Goal: Task Accomplishment & Management: Manage account settings

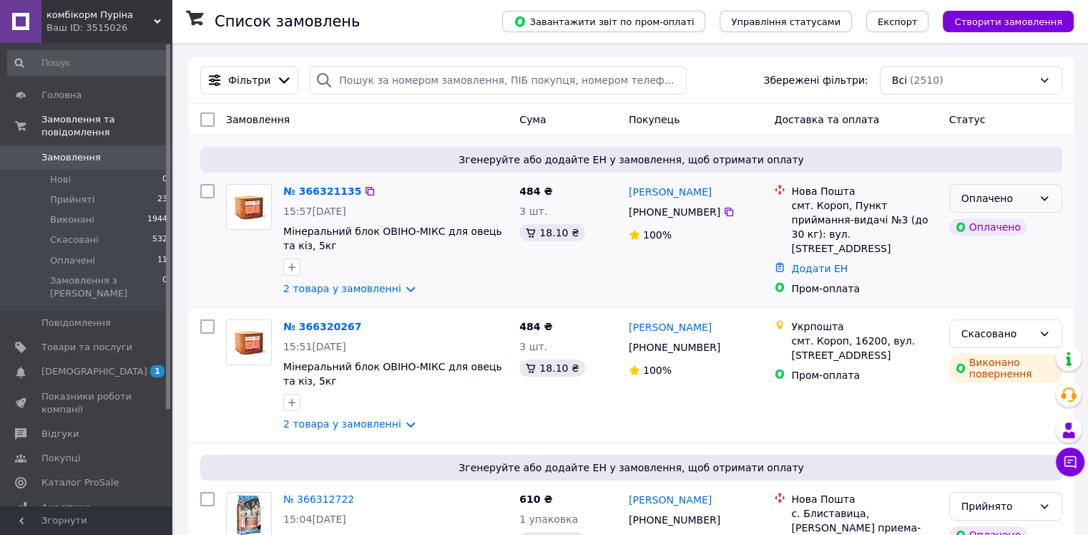
click at [1046, 197] on icon at bounding box center [1044, 197] width 11 height 11
click at [1015, 236] on li "Прийнято" at bounding box center [1006, 230] width 112 height 26
click at [331, 322] on link "№ 366320267" at bounding box center [322, 326] width 78 height 11
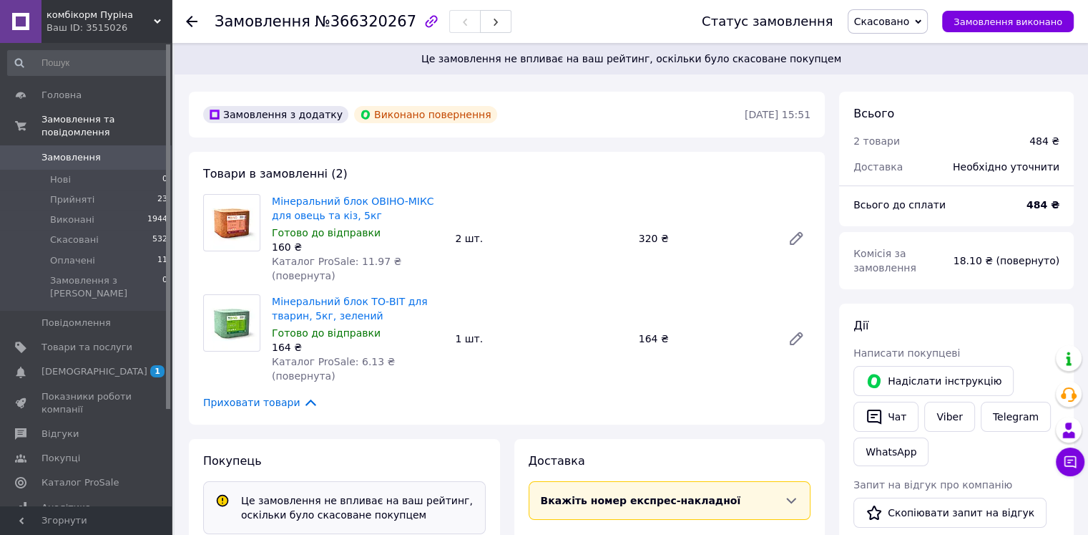
click at [113, 151] on span "Замовлення" at bounding box center [87, 157] width 91 height 13
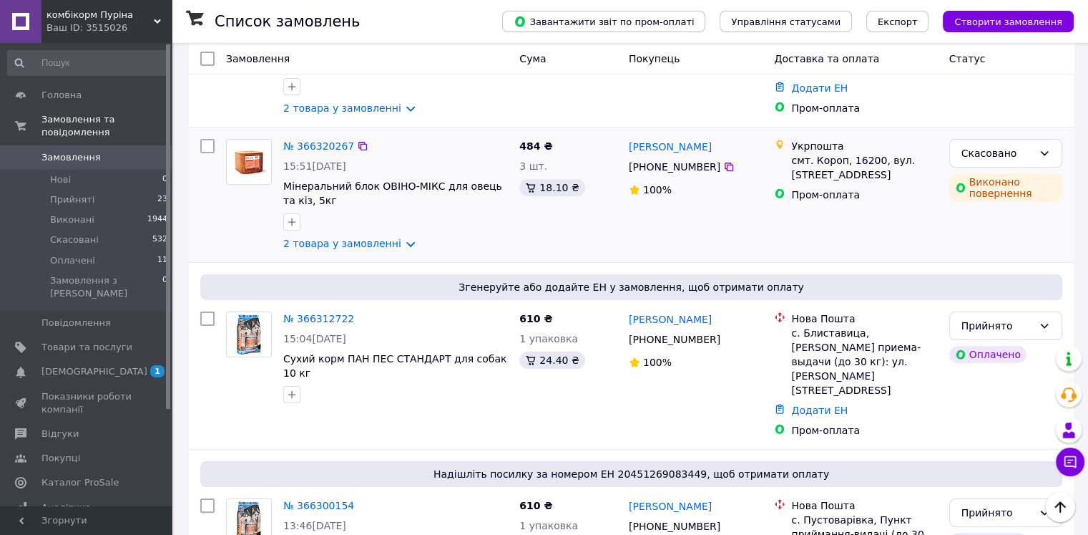
scroll to position [215, 0]
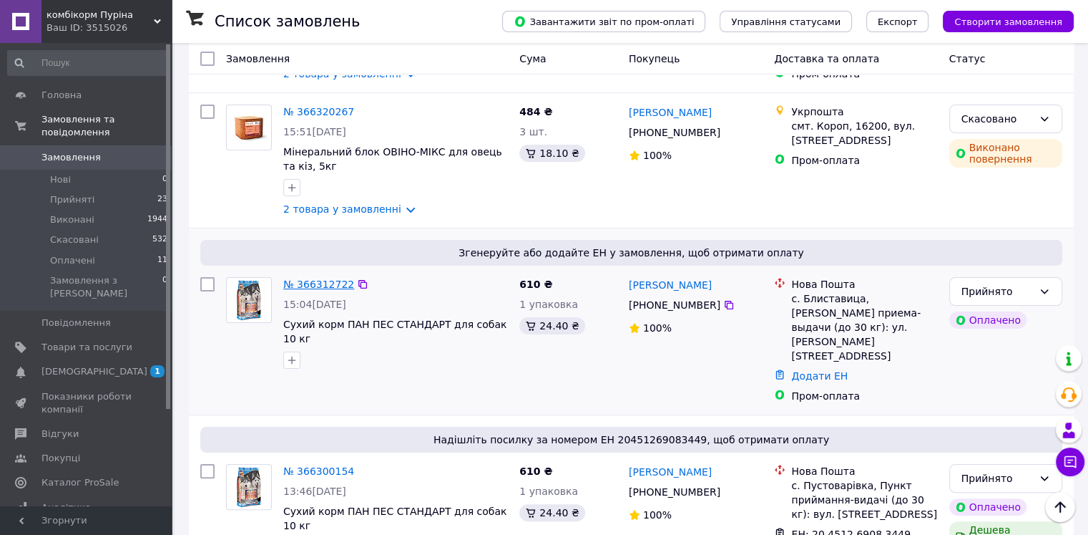
click at [311, 283] on link "№ 366312722" at bounding box center [318, 283] width 71 height 11
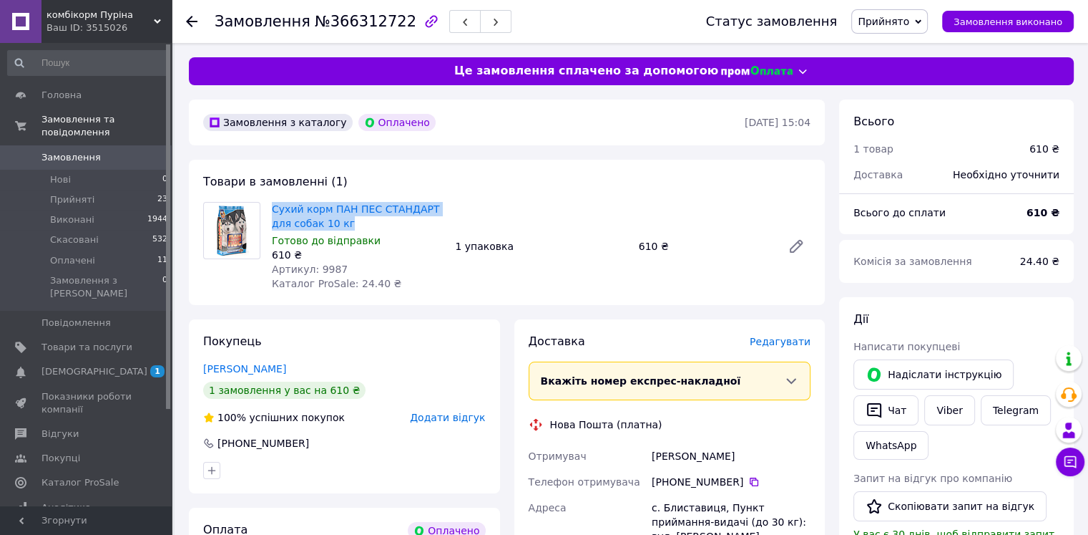
drag, startPoint x: 334, startPoint y: 222, endPoint x: 271, endPoint y: 206, distance: 64.9
click at [271, 206] on div "Сухий корм ПАН ПЕС СТАНДАРТ для собак 10 кг Готово до відправки 610 ₴ Артикул: …" at bounding box center [357, 246] width 183 height 94
copy link "Сухий корм ПАН ПЕС СТАНДАРТ для собак 10 кг"
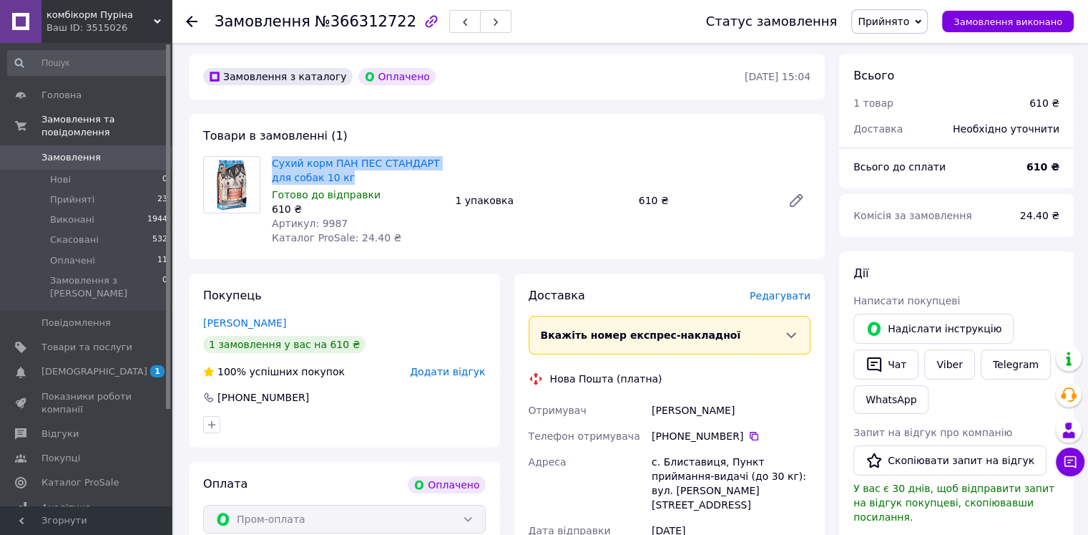
scroll to position [72, 0]
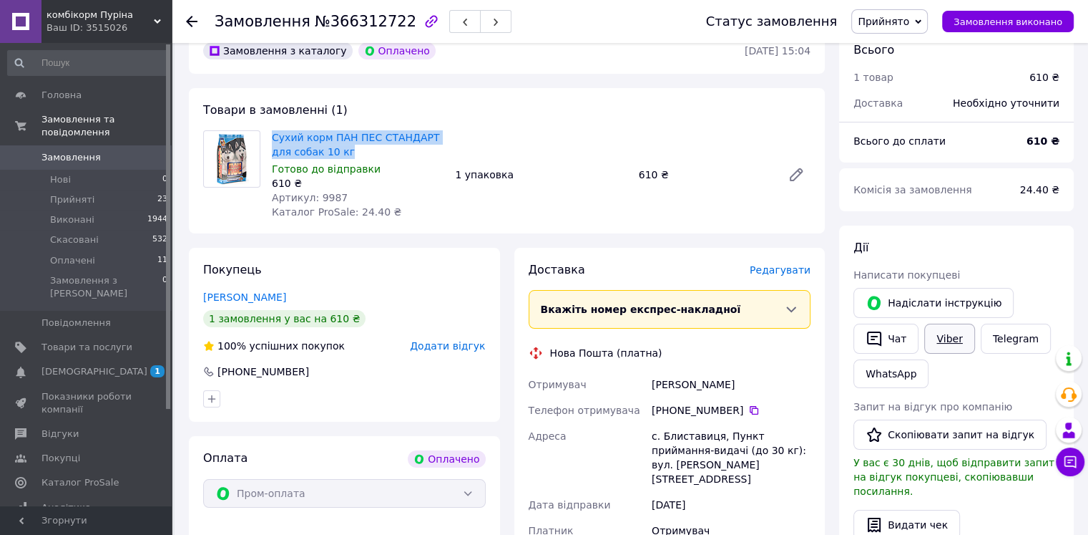
click at [945, 331] on link "Viber" at bounding box center [950, 338] width 50 height 30
click at [112, 365] on span "[DEMOGRAPHIC_DATA]" at bounding box center [87, 371] width 91 height 13
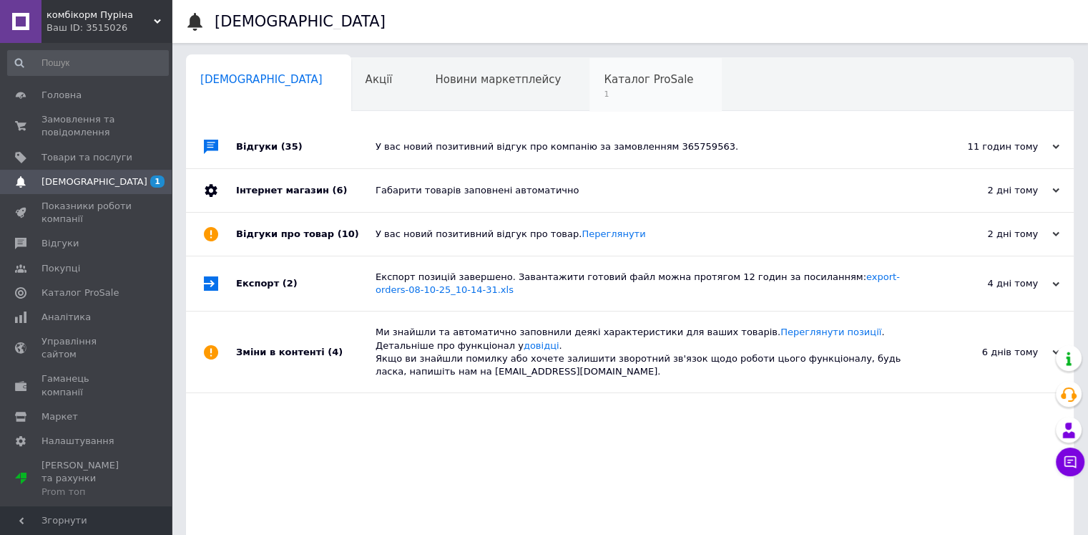
click at [604, 89] on span "1" at bounding box center [648, 94] width 89 height 11
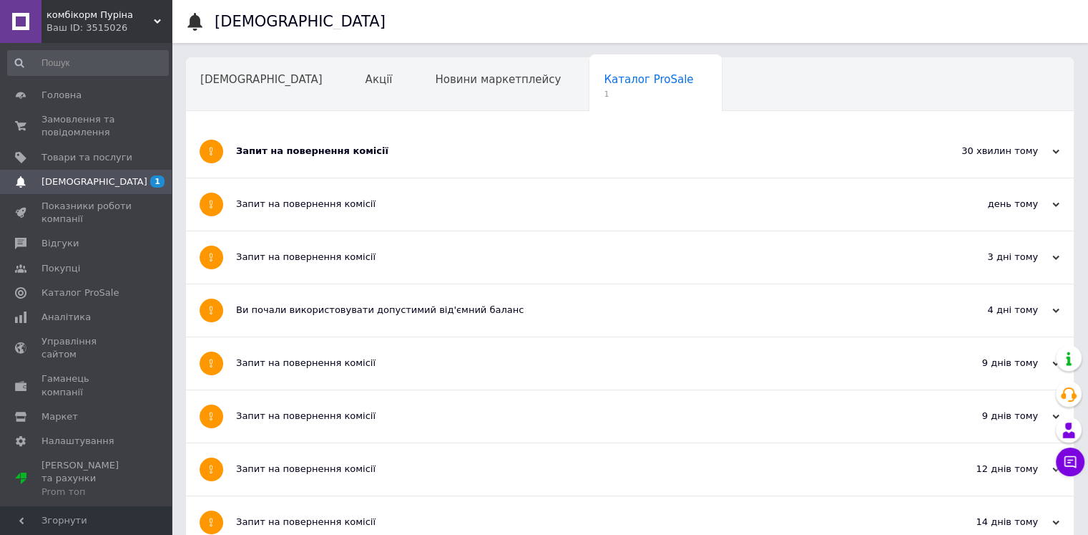
click at [350, 150] on div "Запит на повернення комісії" at bounding box center [576, 151] width 681 height 13
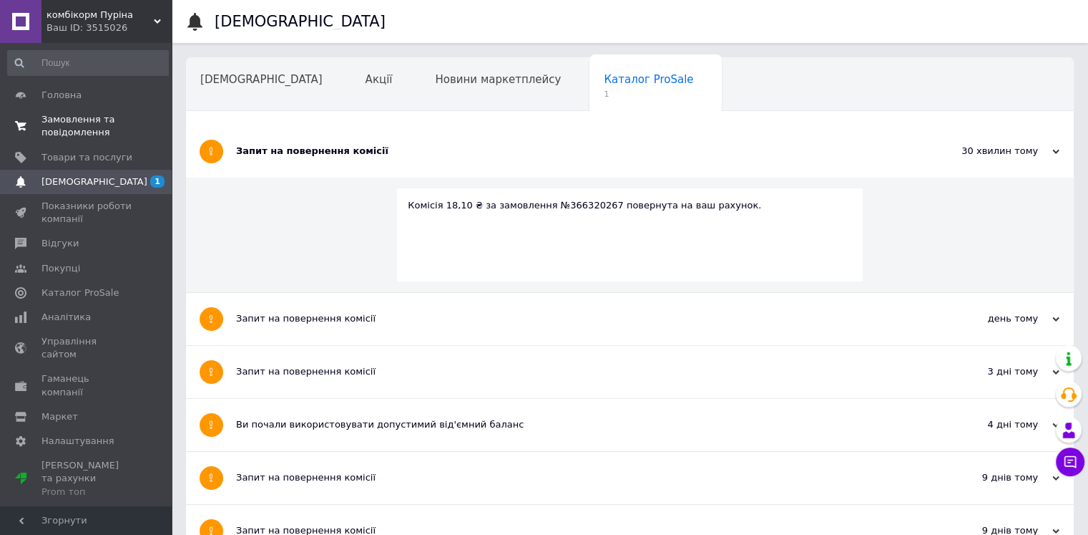
click at [65, 121] on span "Замовлення та повідомлення" at bounding box center [87, 126] width 91 height 26
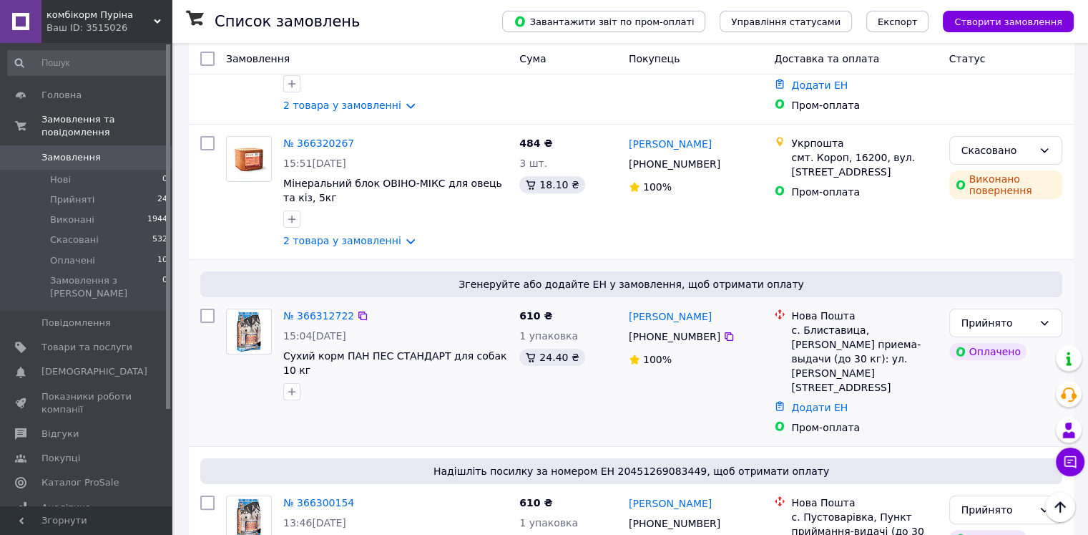
scroll to position [215, 0]
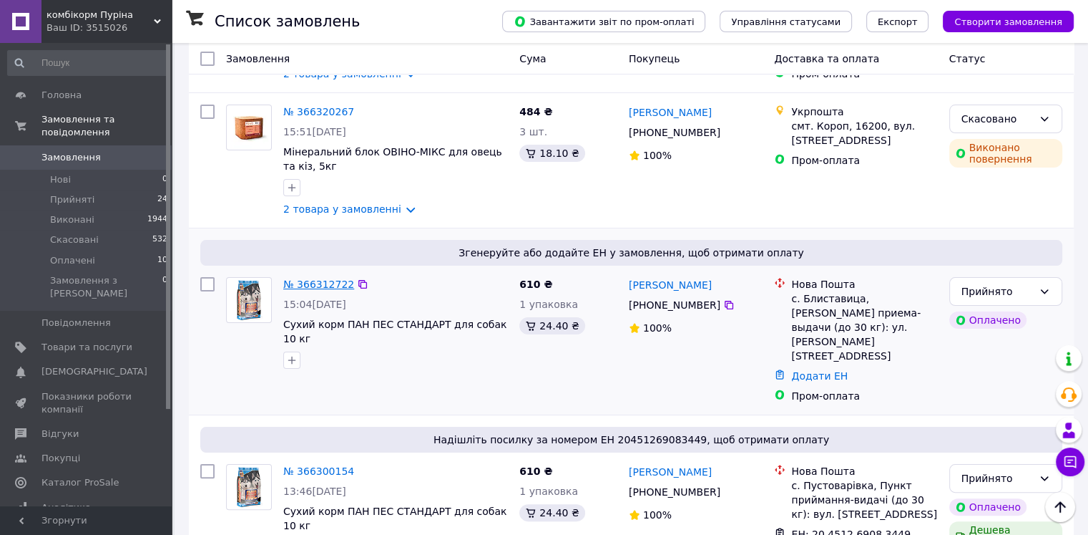
click at [321, 290] on link "№ 366312722" at bounding box center [318, 283] width 71 height 11
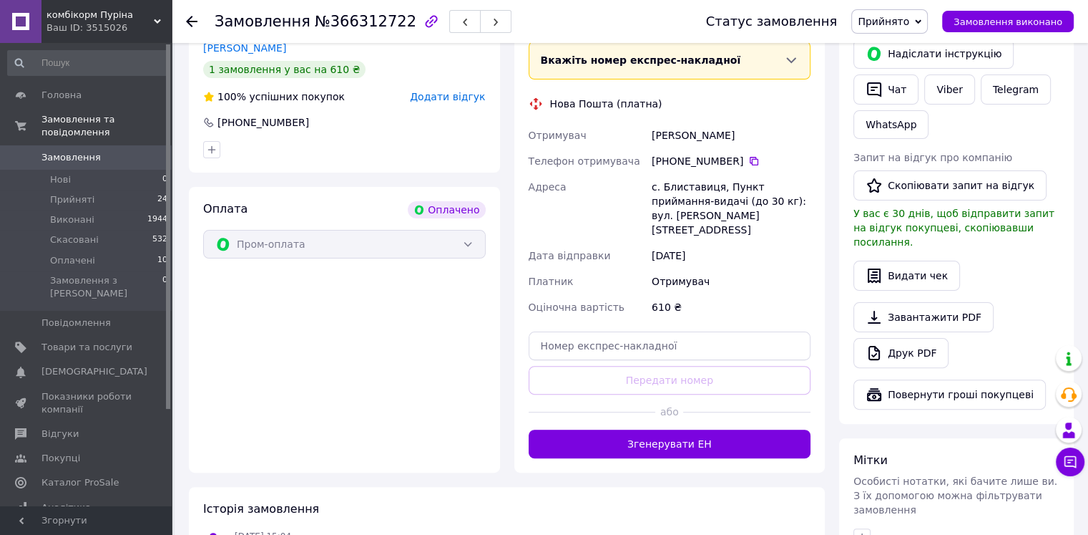
scroll to position [501, 0]
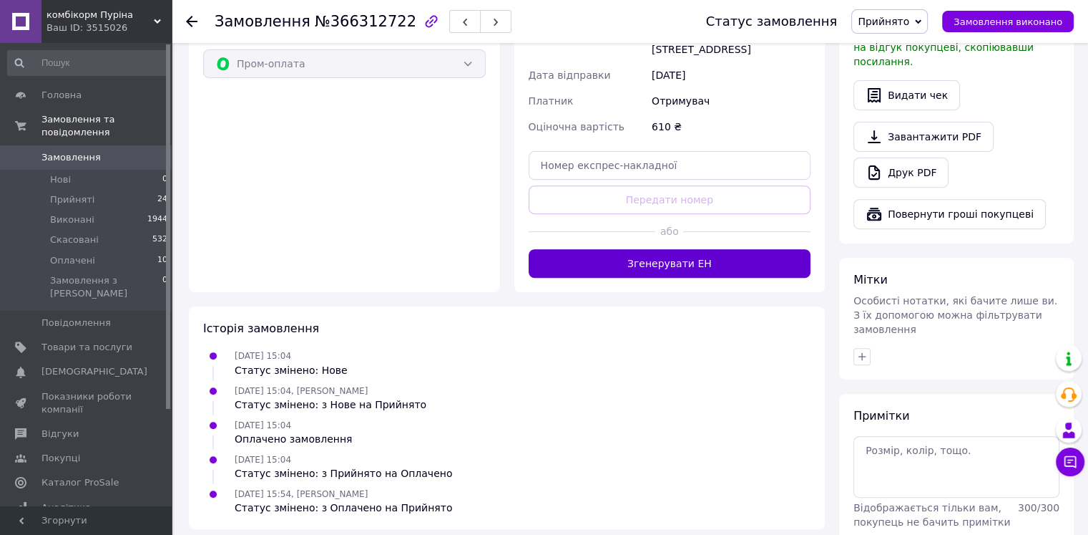
click at [717, 258] on button "Згенерувати ЕН" at bounding box center [670, 263] width 283 height 29
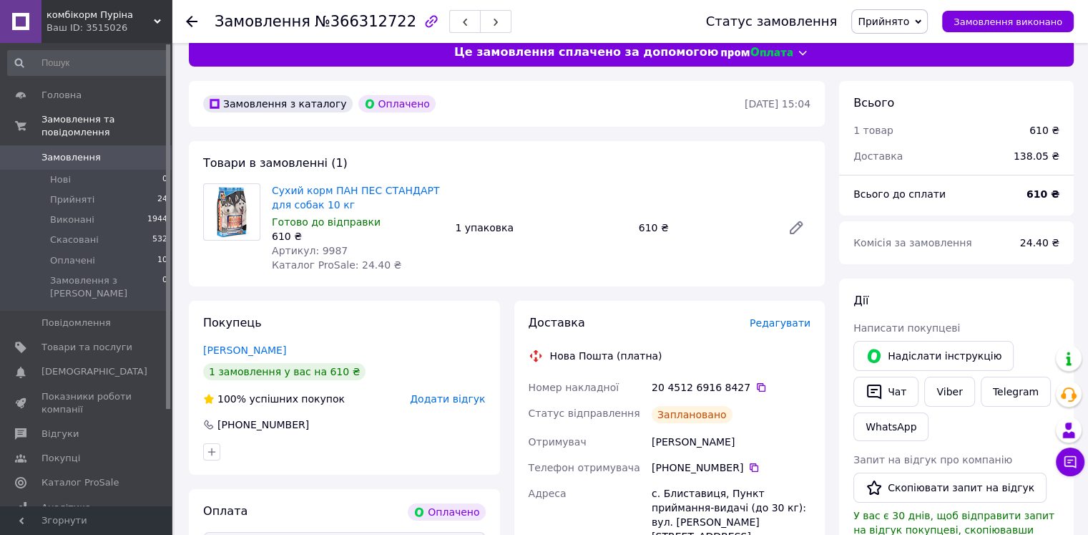
scroll to position [0, 0]
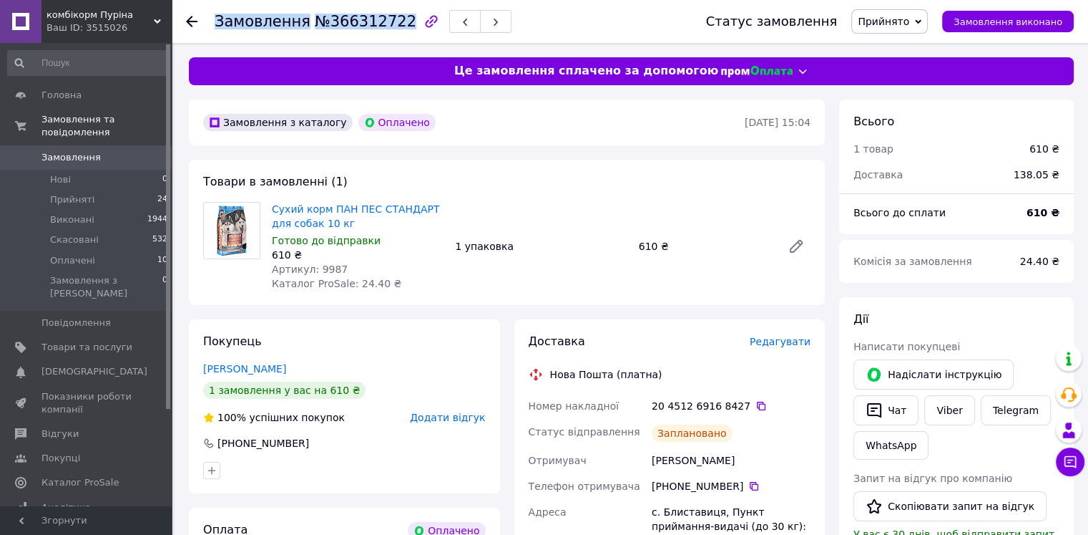
drag, startPoint x: 213, startPoint y: 17, endPoint x: 389, endPoint y: 23, distance: 175.4
click at [389, 23] on div "Замовлення №366312722 Статус замовлення Прийнято Виконано Скасовано Оплачено За…" at bounding box center [630, 21] width 888 height 43
copy h1 "Замовлення №366312722"
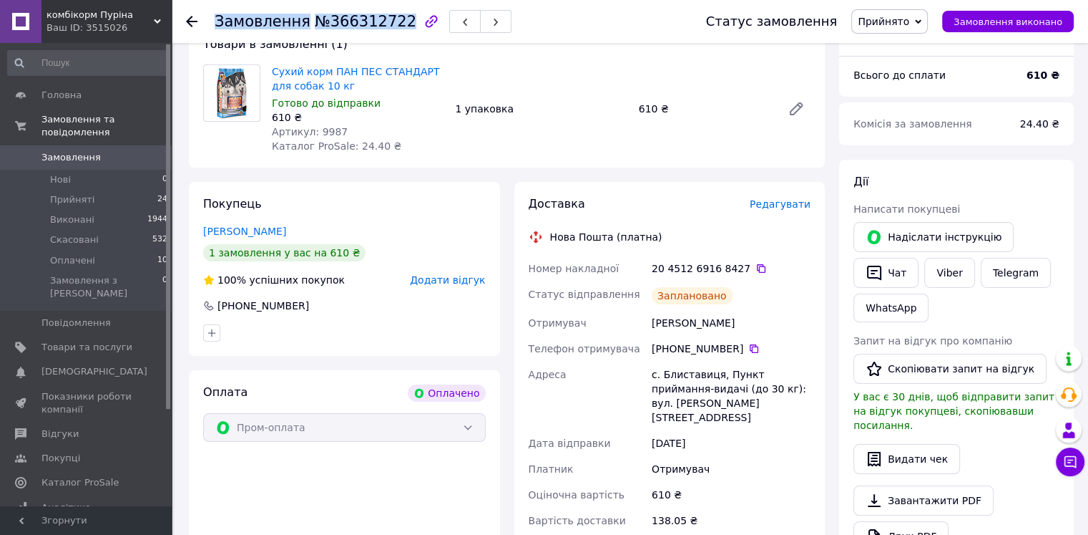
scroll to position [143, 0]
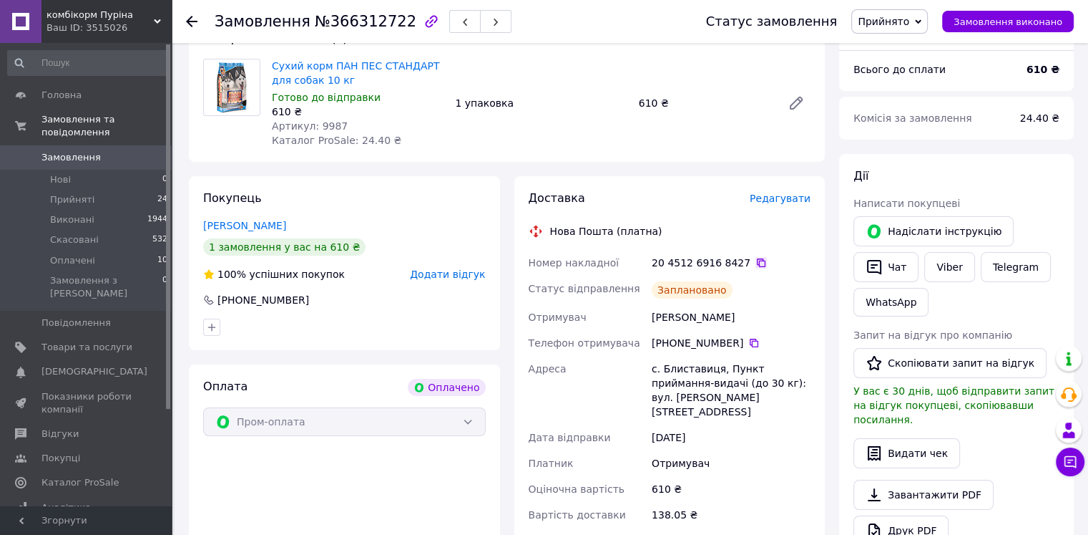
click at [757, 260] on icon at bounding box center [761, 262] width 9 height 9
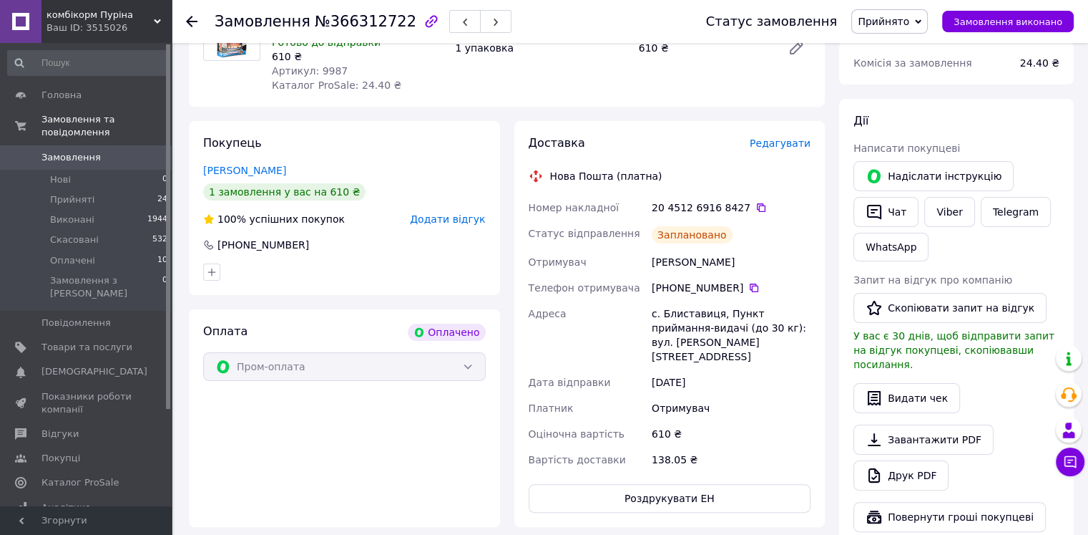
scroll to position [215, 0]
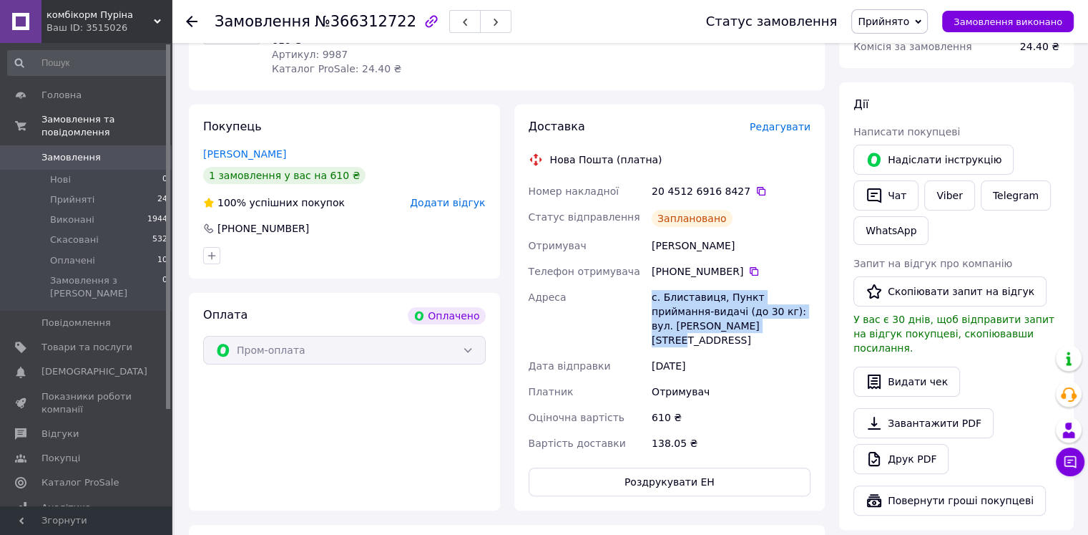
drag, startPoint x: 716, startPoint y: 328, endPoint x: 641, endPoint y: 298, distance: 80.3
click at [641, 298] on div "Номер накладної 20 4512 6916 8427   Статус відправлення Заплановано Отримувач […" at bounding box center [670, 317] width 288 height 278
copy div "Адреса с. Блиставиця, Пункт приймання-видачі (до 30 кг): вул. [PERSON_NAME][STR…"
drag, startPoint x: 736, startPoint y: 249, endPoint x: 650, endPoint y: 249, distance: 86.6
click at [650, 249] on div "[PERSON_NAME]" at bounding box center [731, 246] width 165 height 26
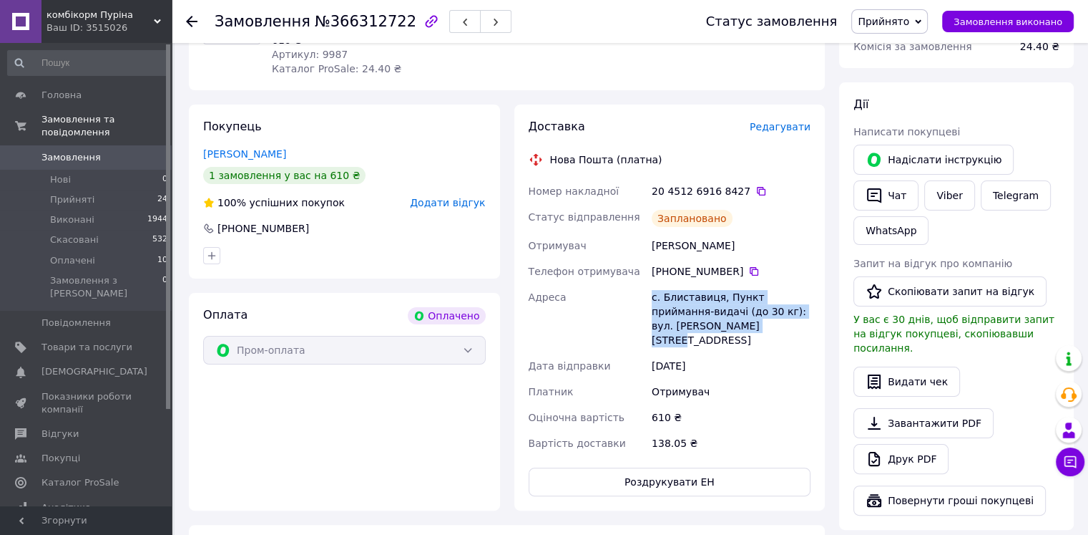
copy div "[PERSON_NAME]"
click at [748, 271] on icon at bounding box center [753, 270] width 11 height 11
click at [67, 151] on span "Замовлення" at bounding box center [71, 157] width 59 height 13
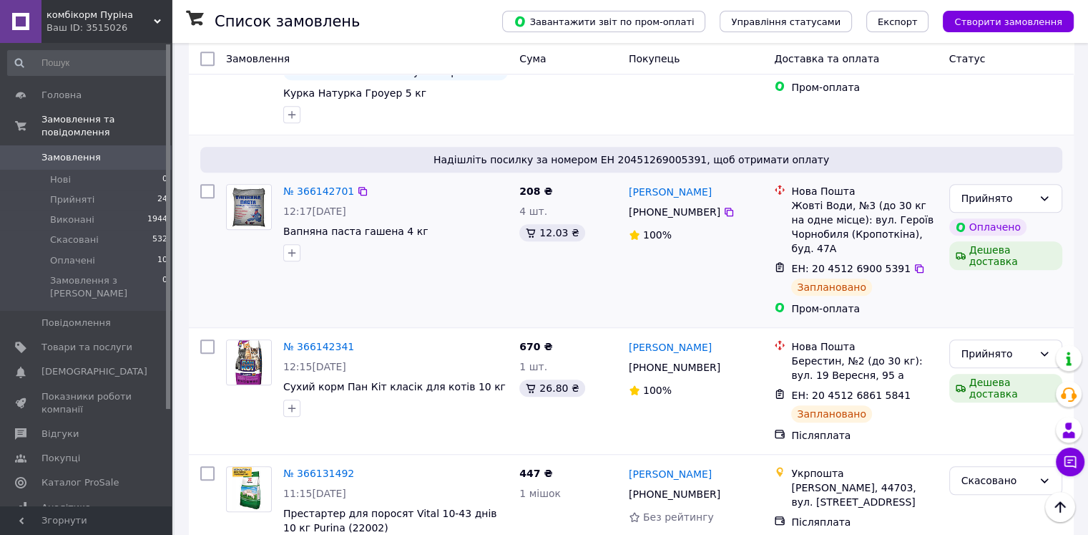
scroll to position [1073, 0]
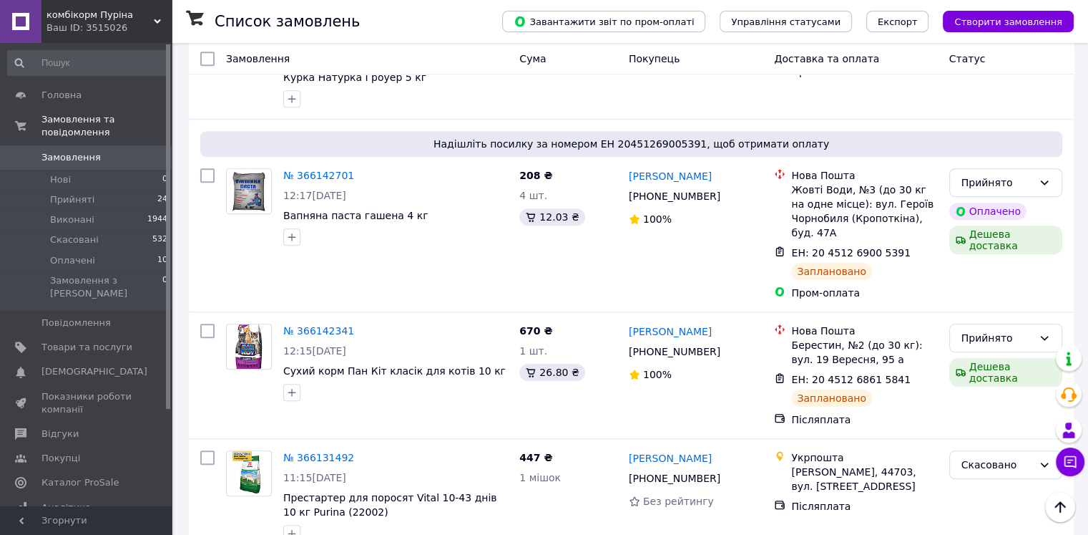
click at [120, 151] on span "Замовлення" at bounding box center [87, 157] width 91 height 13
click at [84, 151] on span "Замовлення" at bounding box center [71, 157] width 59 height 13
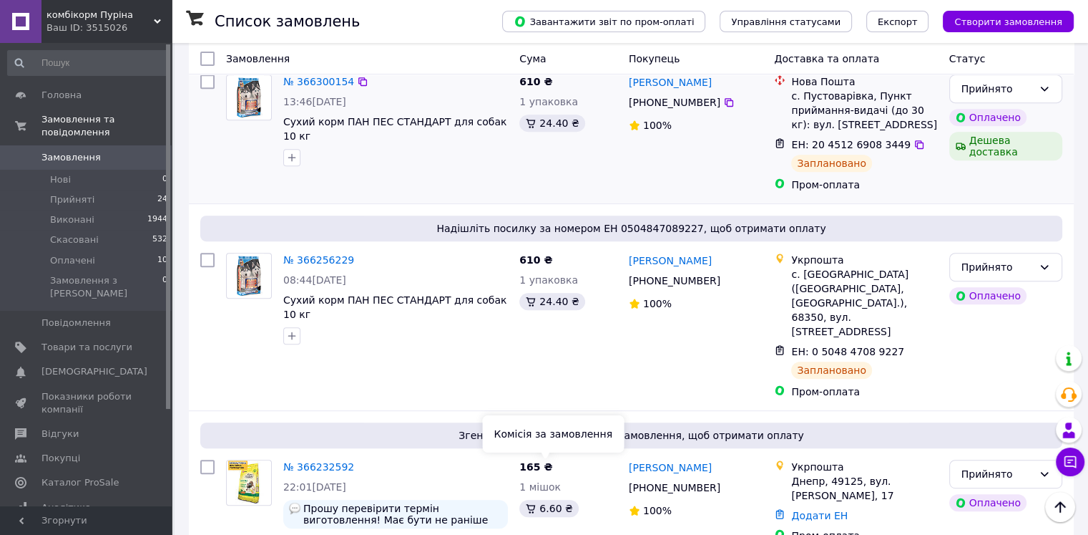
scroll to position [501, 0]
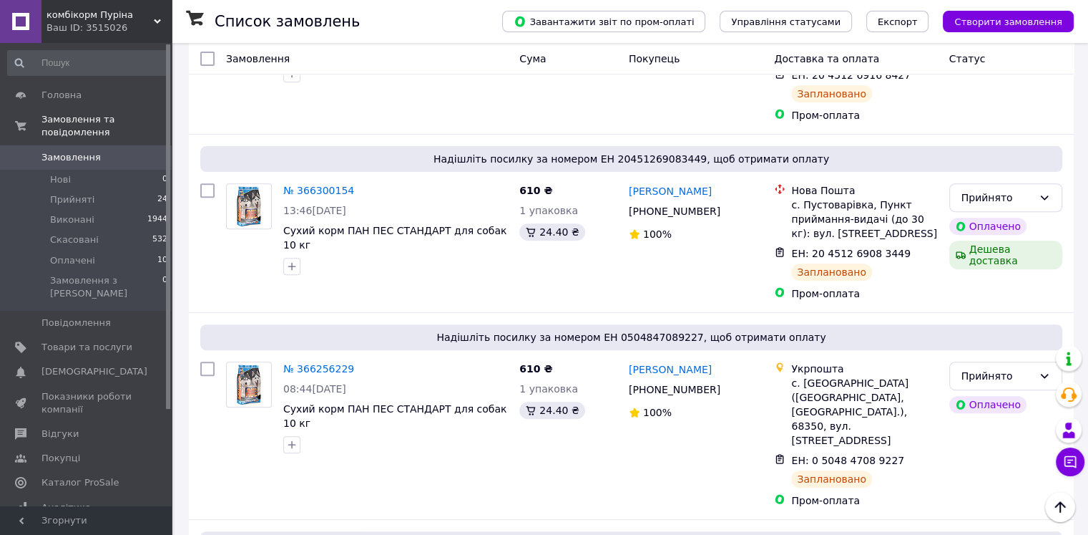
click at [100, 151] on span "Замовлення" at bounding box center [87, 157] width 91 height 13
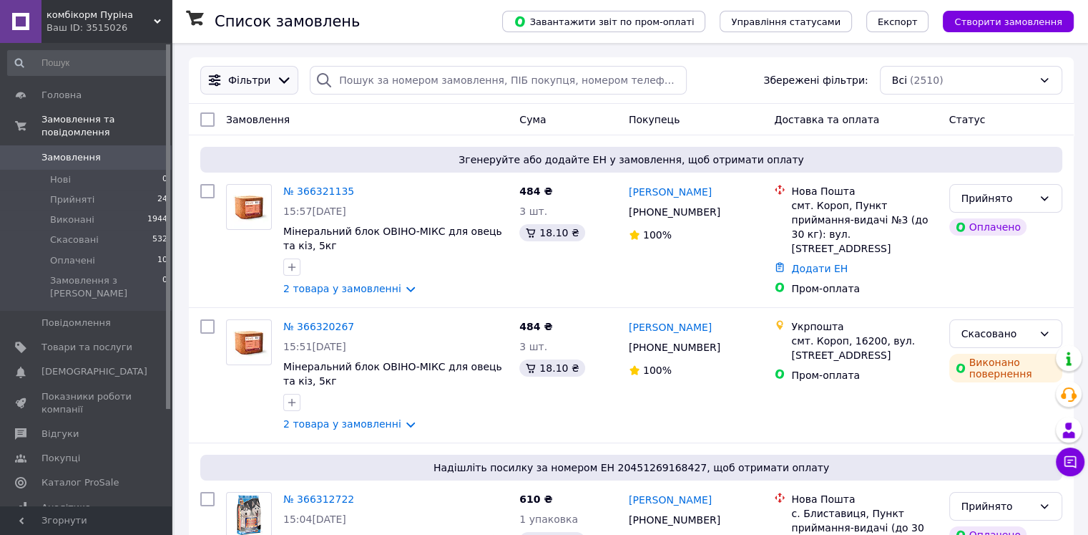
click at [241, 79] on span "Фільтри" at bounding box center [249, 80] width 42 height 14
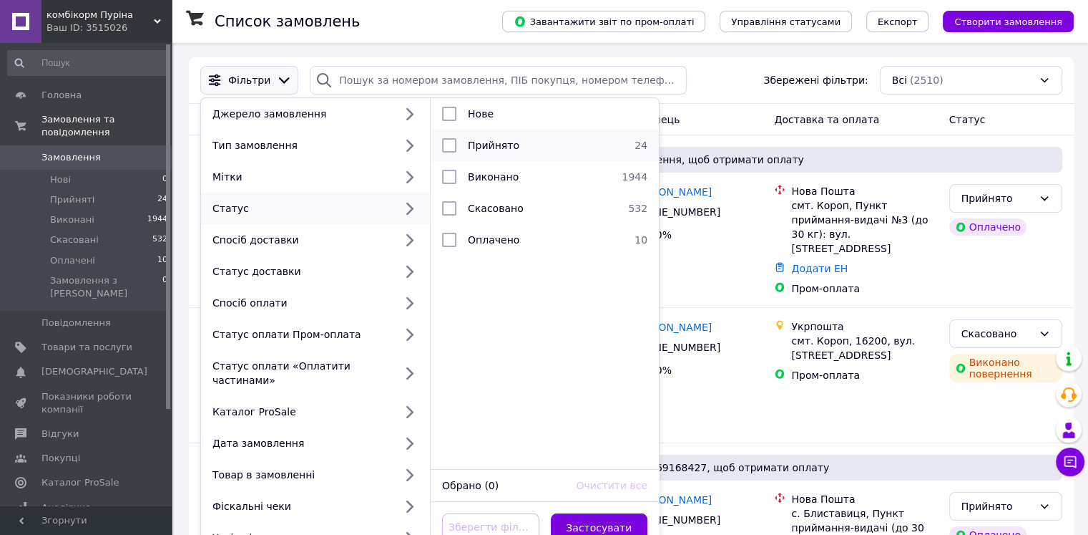
click at [446, 142] on input "checkbox" at bounding box center [449, 145] width 14 height 14
checkbox input "true"
click at [598, 513] on button "Застосувати" at bounding box center [599, 527] width 97 height 29
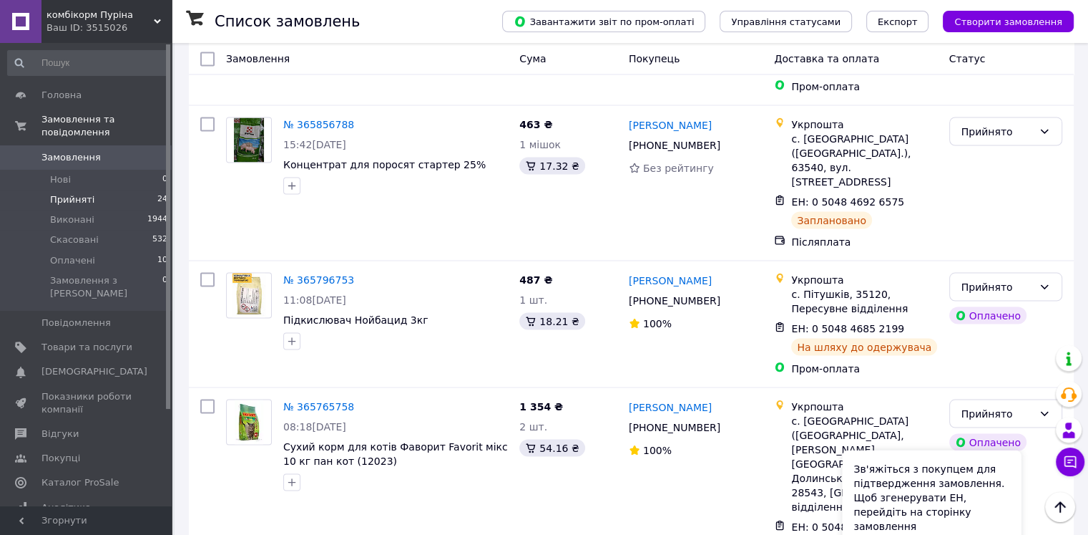
scroll to position [2719, 0]
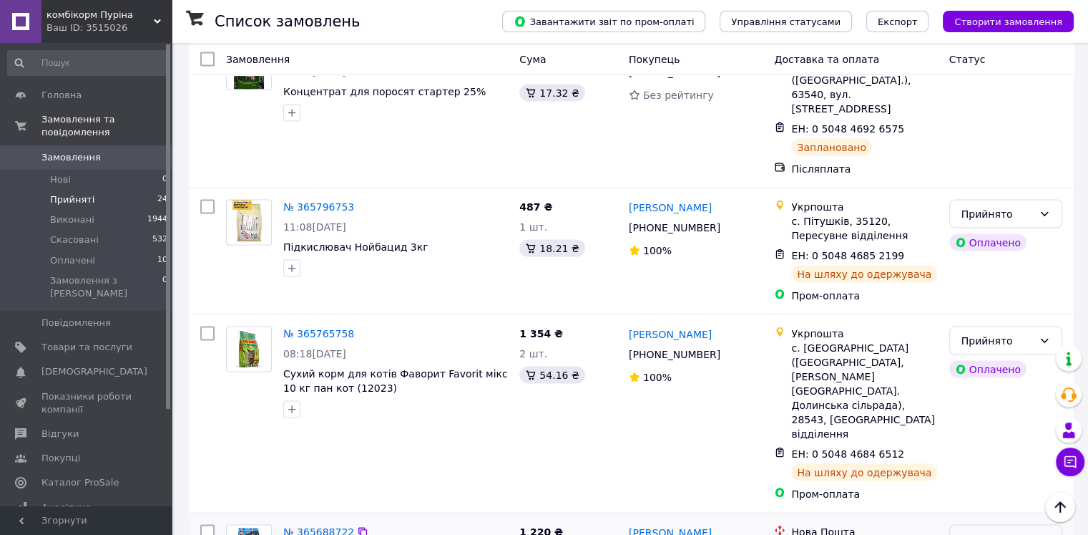
click at [1048, 532] on icon at bounding box center [1044, 537] width 11 height 11
click at [1016, 361] on li "Виконано" at bounding box center [1006, 363] width 112 height 26
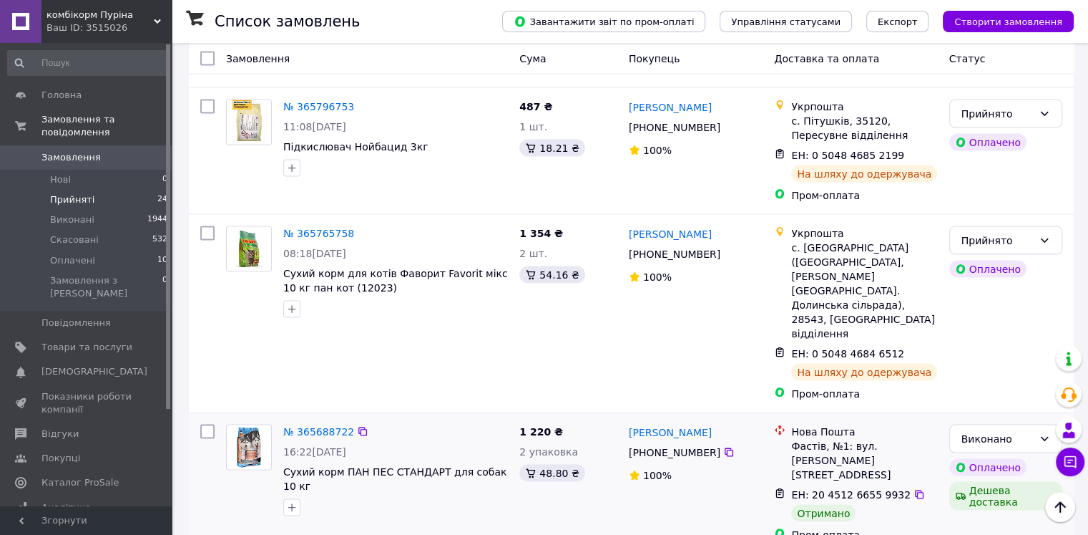
scroll to position [2832, 0]
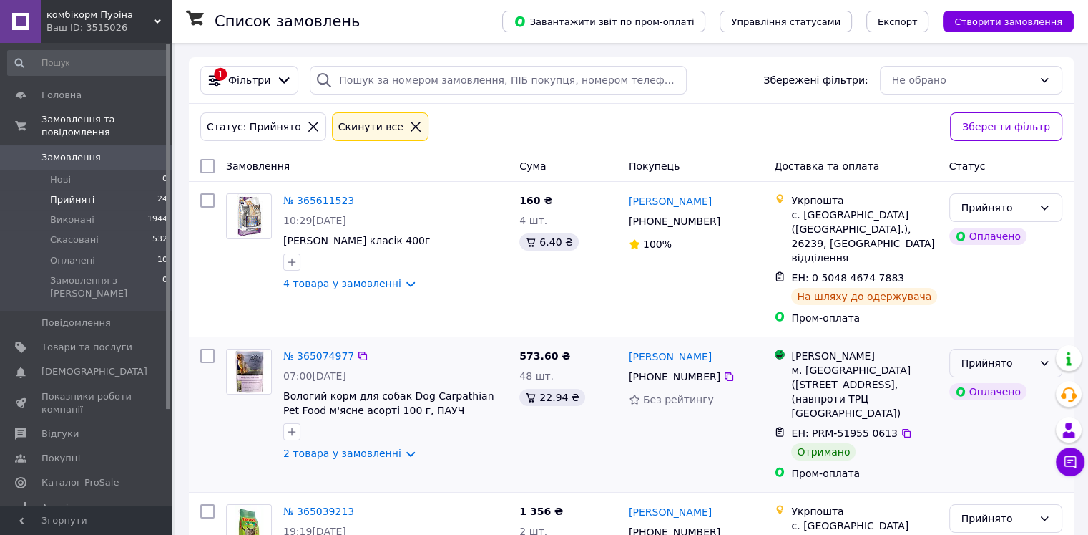
click at [1050, 357] on icon at bounding box center [1044, 362] width 11 height 11
click at [1013, 378] on li "Виконано" at bounding box center [1006, 379] width 112 height 26
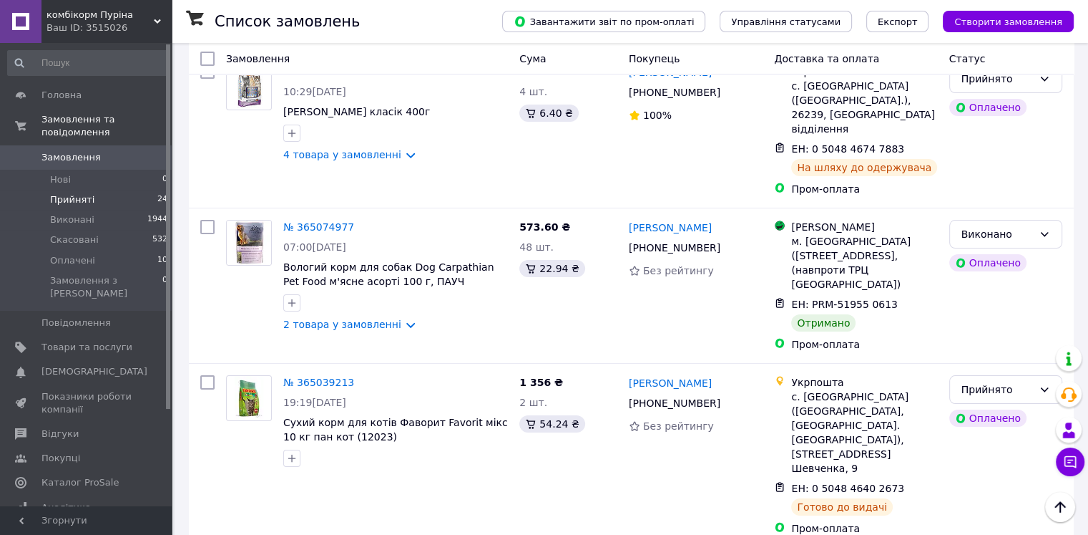
scroll to position [84, 0]
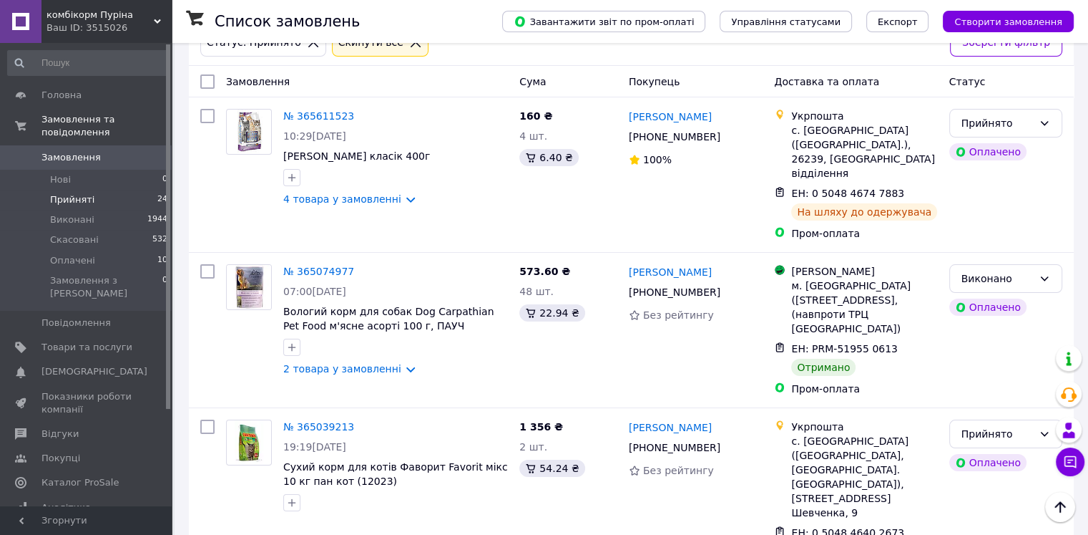
click at [132, 151] on span "0" at bounding box center [151, 157] width 39 height 13
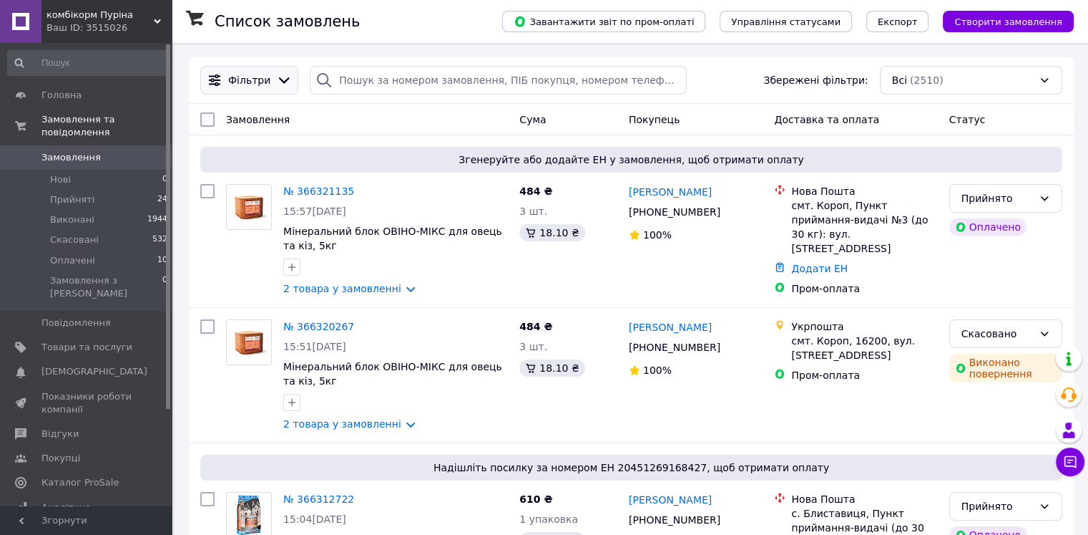
click at [273, 78] on div at bounding box center [283, 80] width 21 height 16
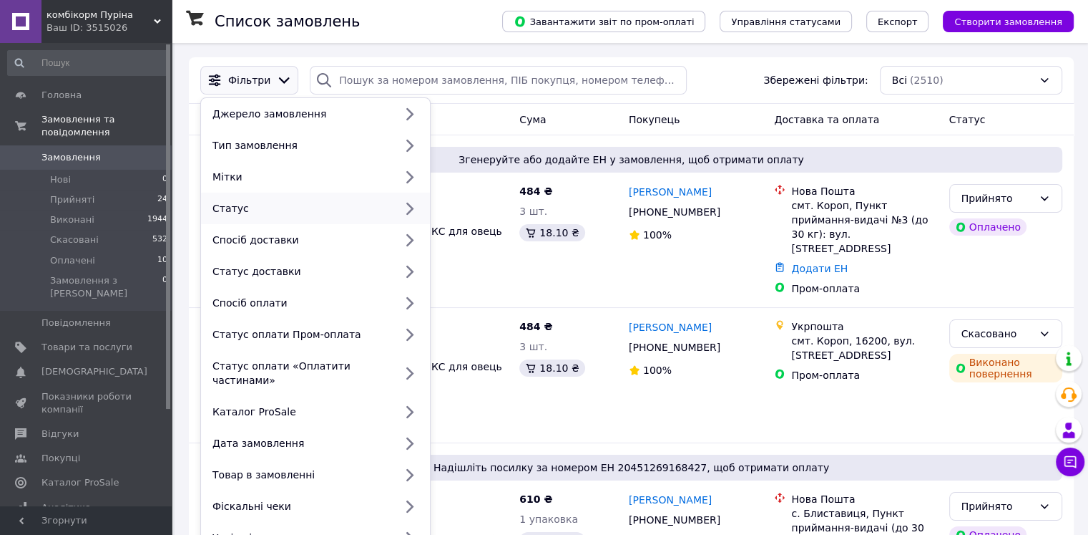
click at [331, 208] on div "Статус" at bounding box center [300, 208] width 187 height 14
click at [413, 209] on icon at bounding box center [409, 209] width 7 height 12
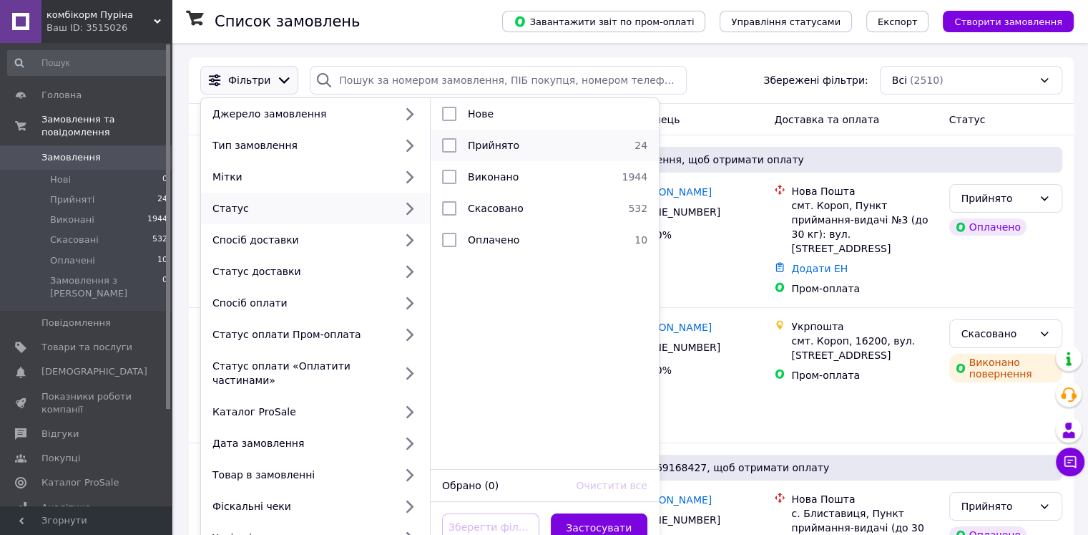
click at [455, 152] on input "checkbox" at bounding box center [449, 145] width 14 height 14
checkbox input "true"
click at [607, 513] on button "Застосувати" at bounding box center [599, 527] width 97 height 29
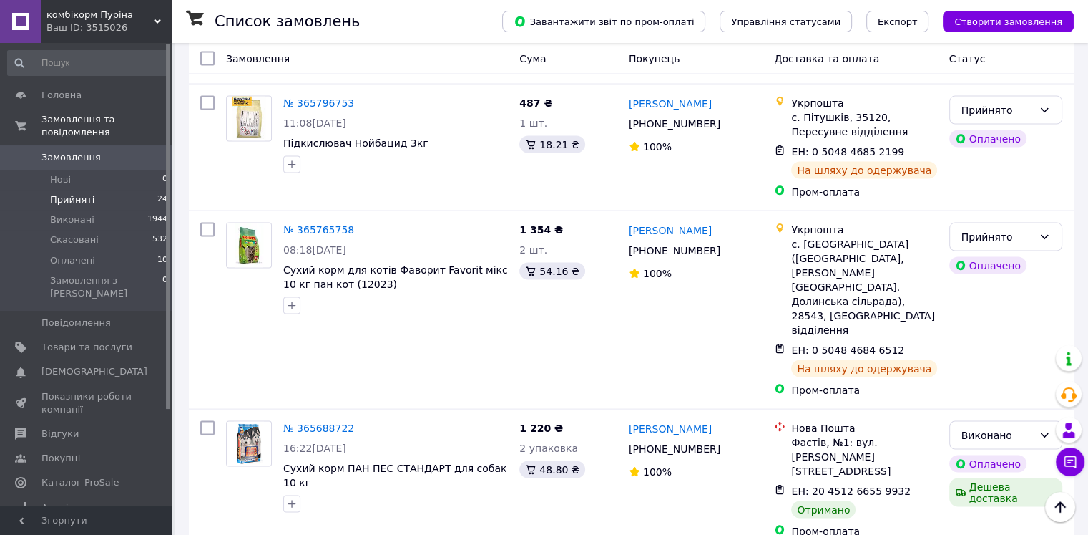
scroll to position [2832, 0]
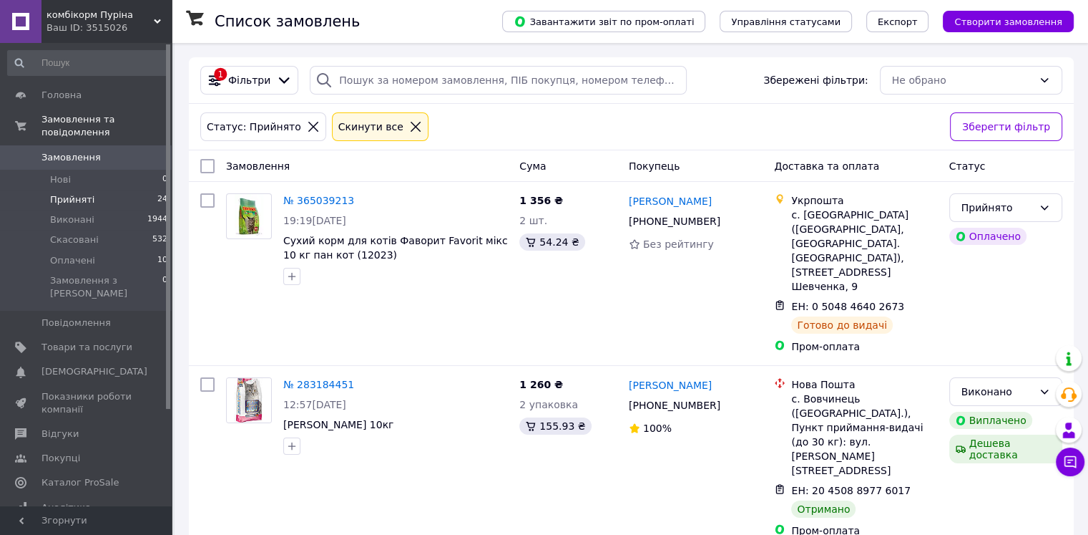
click at [117, 151] on span "Замовлення" at bounding box center [87, 157] width 91 height 13
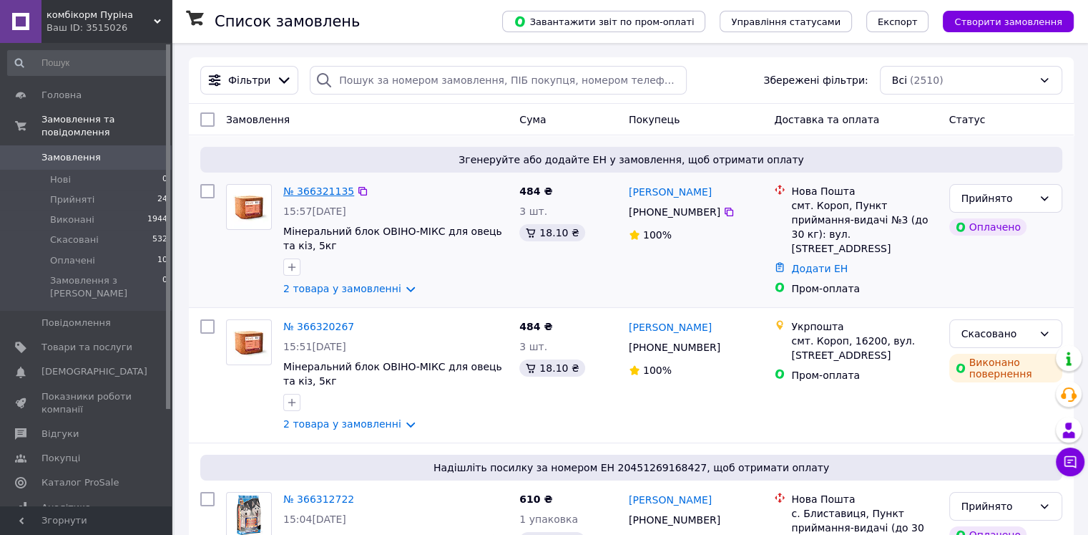
click at [313, 192] on link "№ 366321135" at bounding box center [318, 190] width 71 height 11
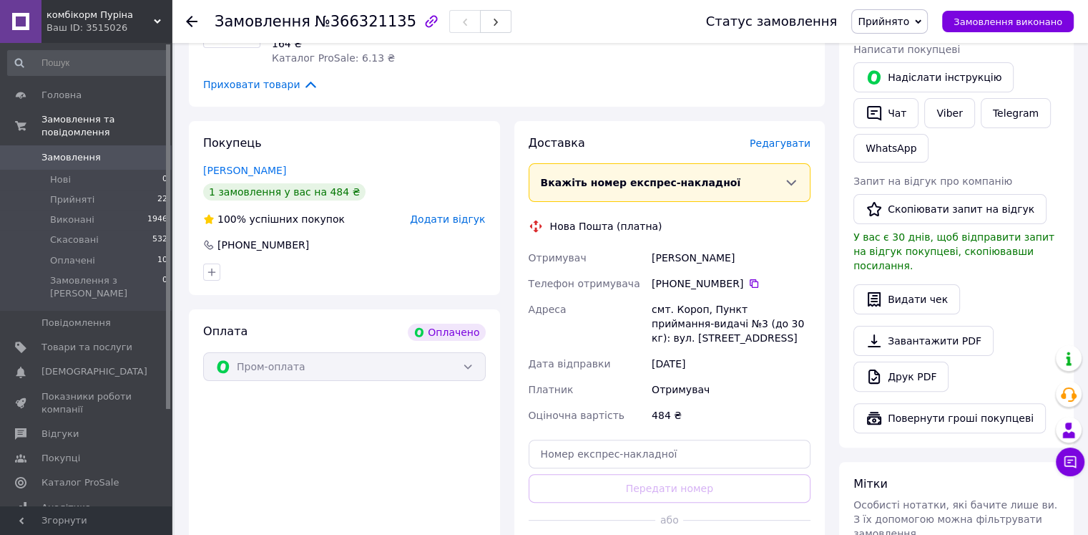
scroll to position [358, 0]
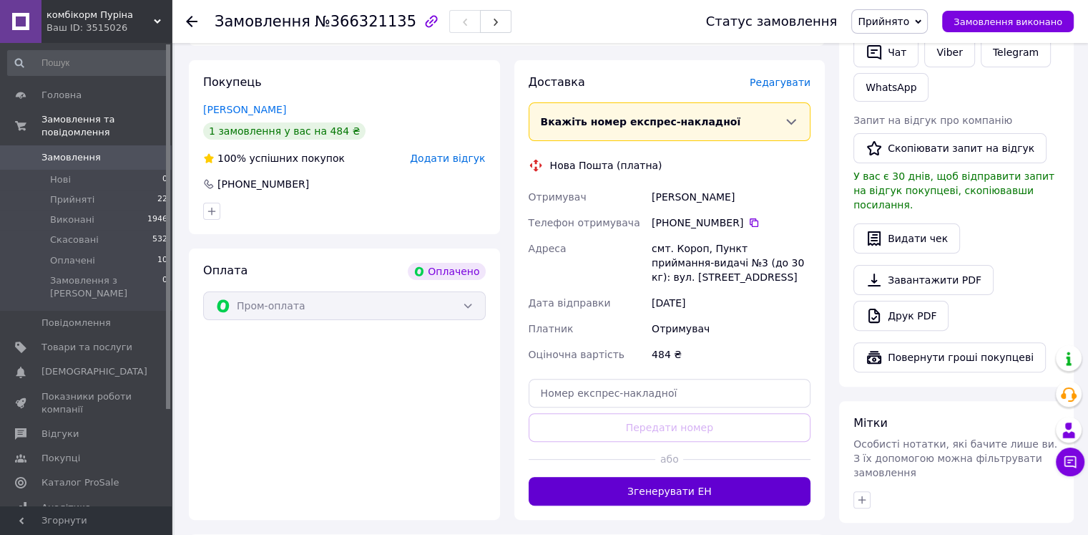
click at [681, 492] on button "Згенерувати ЕН" at bounding box center [670, 491] width 283 height 29
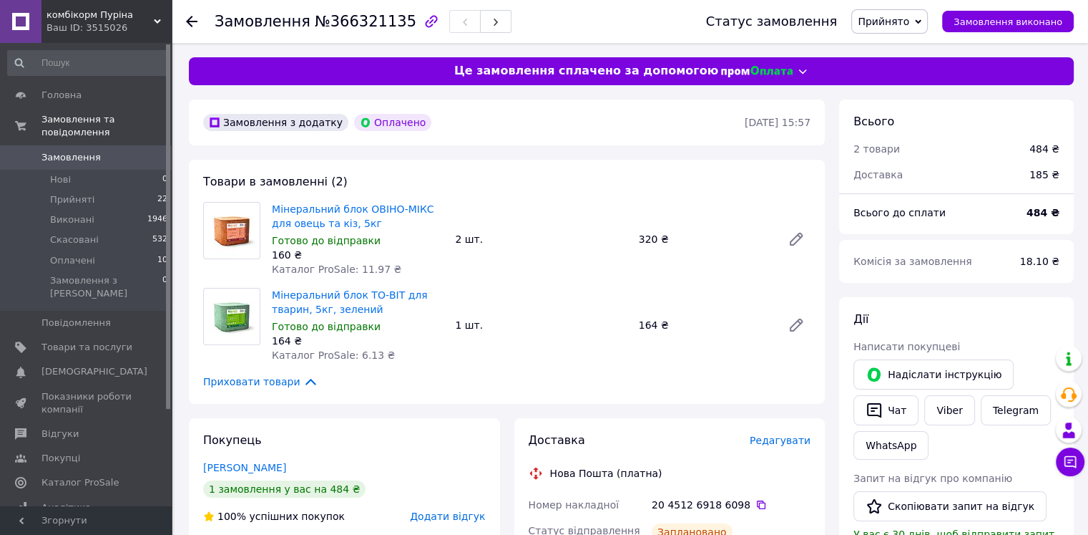
scroll to position [0, 0]
drag, startPoint x: 215, startPoint y: 23, endPoint x: 391, endPoint y: 24, distance: 176.0
click at [391, 24] on h1 "Замовлення №366321135" at bounding box center [316, 21] width 202 height 17
copy h1 "Замовлення №366321135"
drag, startPoint x: 369, startPoint y: 221, endPoint x: 323, endPoint y: 209, distance: 47.4
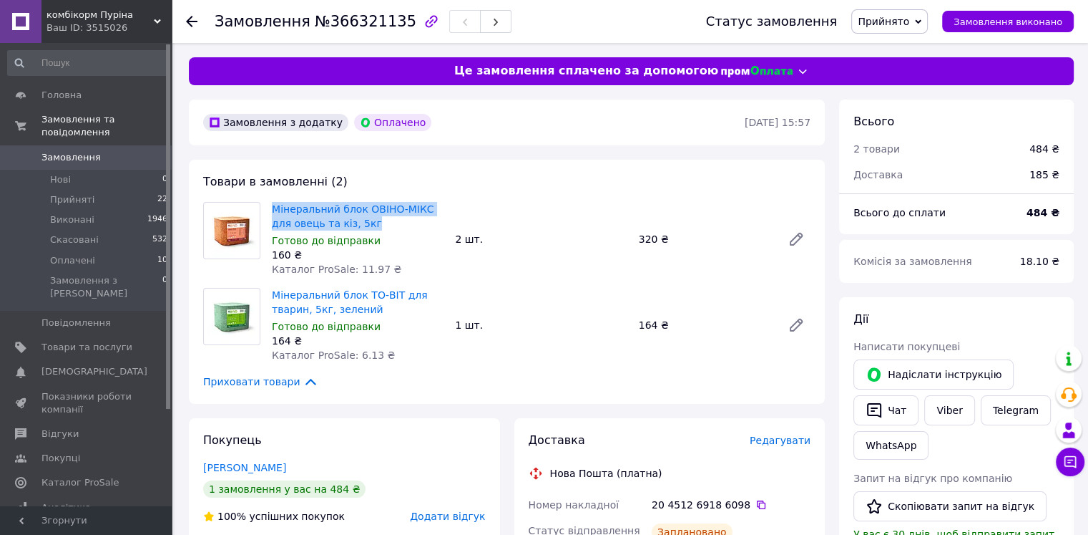
click at [265, 207] on div "Мінеральний блок ОВІНО-МІКС для овець та кіз, 5кг Готово до відправки 160 ₴ Кат…" at bounding box center [506, 239] width 619 height 74
copy div "Мінеральний блок ОВІНО-МІКС для овець та кіз, 5кг"
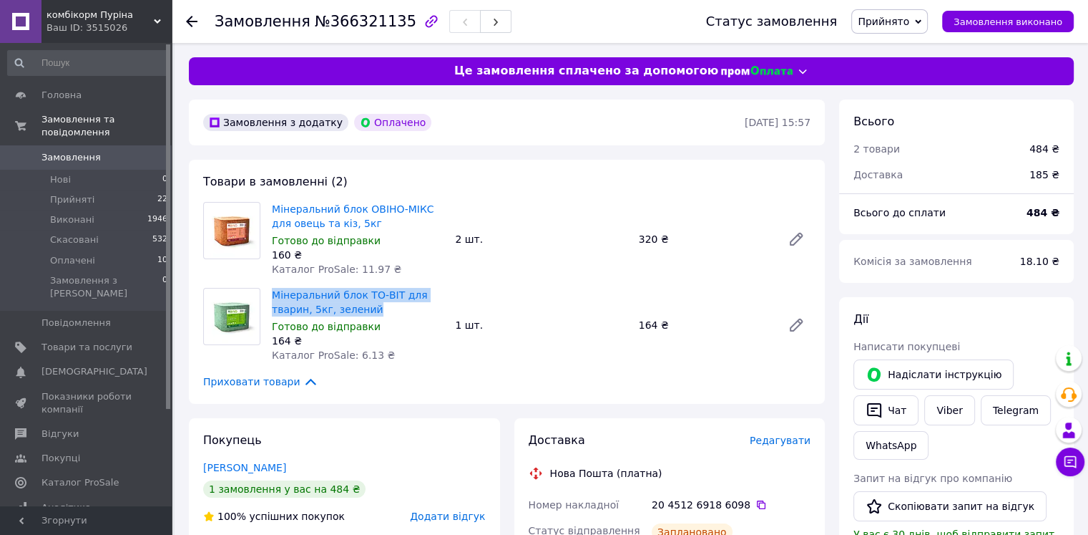
drag, startPoint x: 376, startPoint y: 306, endPoint x: 265, endPoint y: 298, distance: 111.9
click at [265, 298] on div "Мінеральний блок ТО-ВІТ для тварин, 5кг, зелений Готово до відправки 164 ₴ Ката…" at bounding box center [506, 325] width 619 height 74
copy div "Мінеральний блок ТО-ВІТ для тварин, 5кг, зелений"
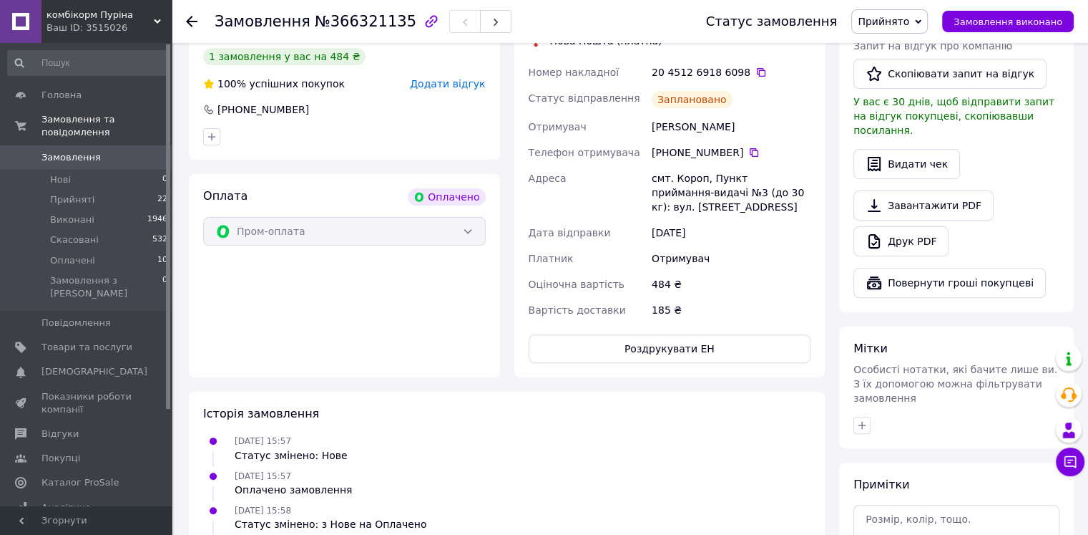
scroll to position [358, 0]
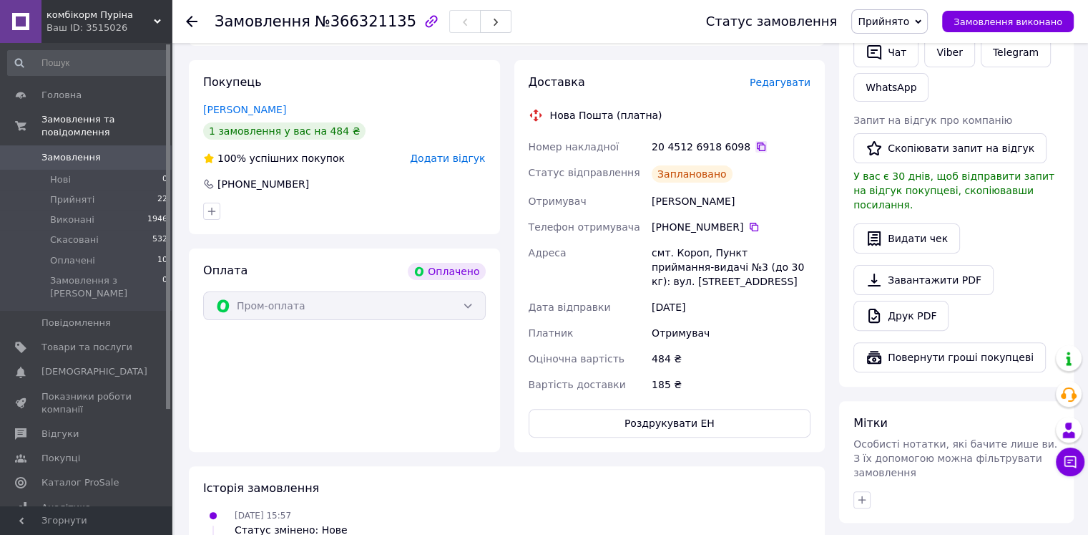
click at [757, 145] on icon at bounding box center [761, 146] width 9 height 9
drag, startPoint x: 703, startPoint y: 285, endPoint x: 650, endPoint y: 258, distance: 60.2
click at [650, 258] on div "смт. Короп, Пункт приймання-видачі №3 (до 30 кг): вул. [STREET_ADDRESS]" at bounding box center [731, 267] width 165 height 54
copy div "смт. Короп, Пункт приймання-видачі №3 (до 30 кг): вул. [STREET_ADDRESS]"
drag, startPoint x: 727, startPoint y: 204, endPoint x: 674, endPoint y: 199, distance: 53.2
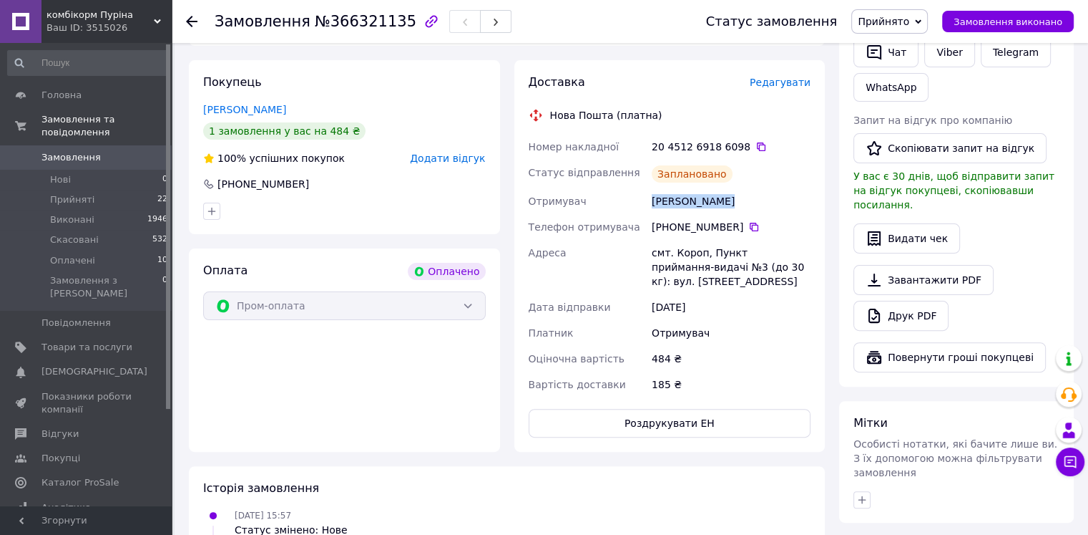
click at [645, 204] on div "Номер накладної 20 4512 6918 6098   Статус відправлення Заплановано Отримувач […" at bounding box center [670, 265] width 288 height 263
copy div "Отримувач [PERSON_NAME]"
click at [748, 230] on icon at bounding box center [753, 226] width 11 height 11
click at [152, 151] on span "0" at bounding box center [151, 157] width 39 height 13
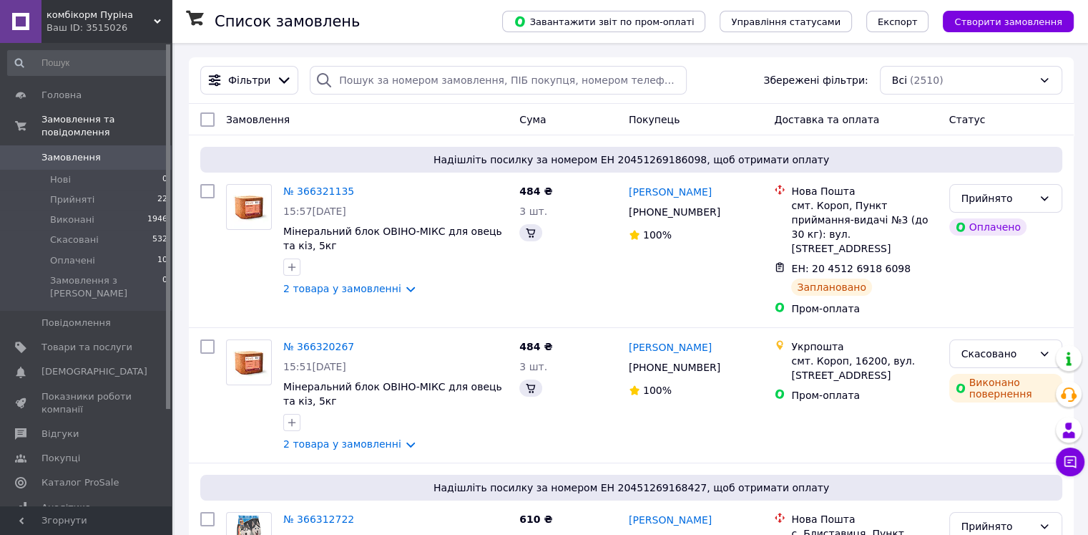
click at [97, 155] on link "Замовлення 0" at bounding box center [88, 157] width 176 height 24
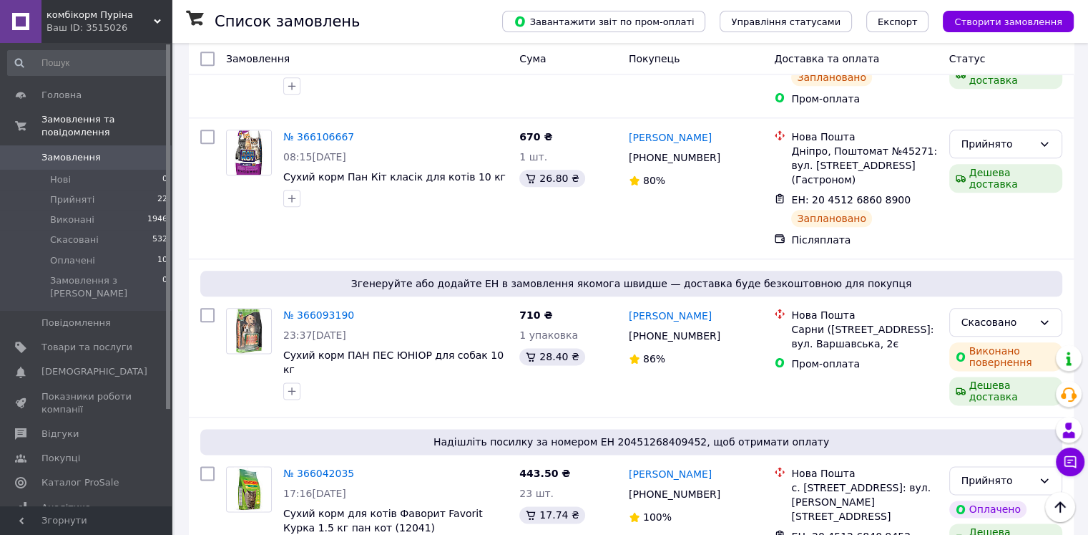
scroll to position [1717, 0]
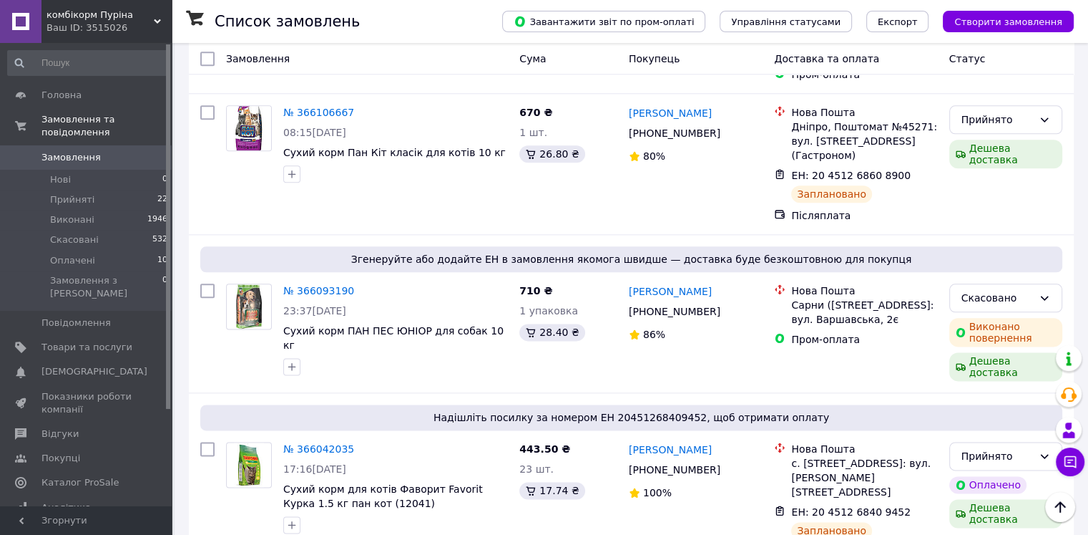
click at [74, 151] on span "Замовлення" at bounding box center [71, 157] width 59 height 13
